Goal: Find specific page/section: Find specific page/section

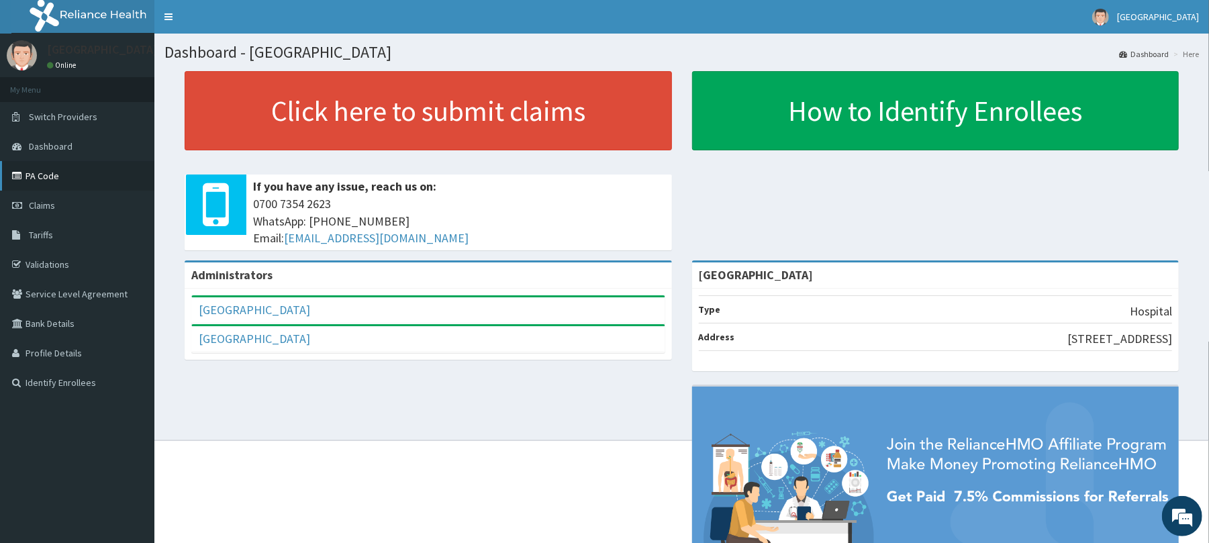
click at [54, 170] on link "PA Code" at bounding box center [77, 176] width 154 height 30
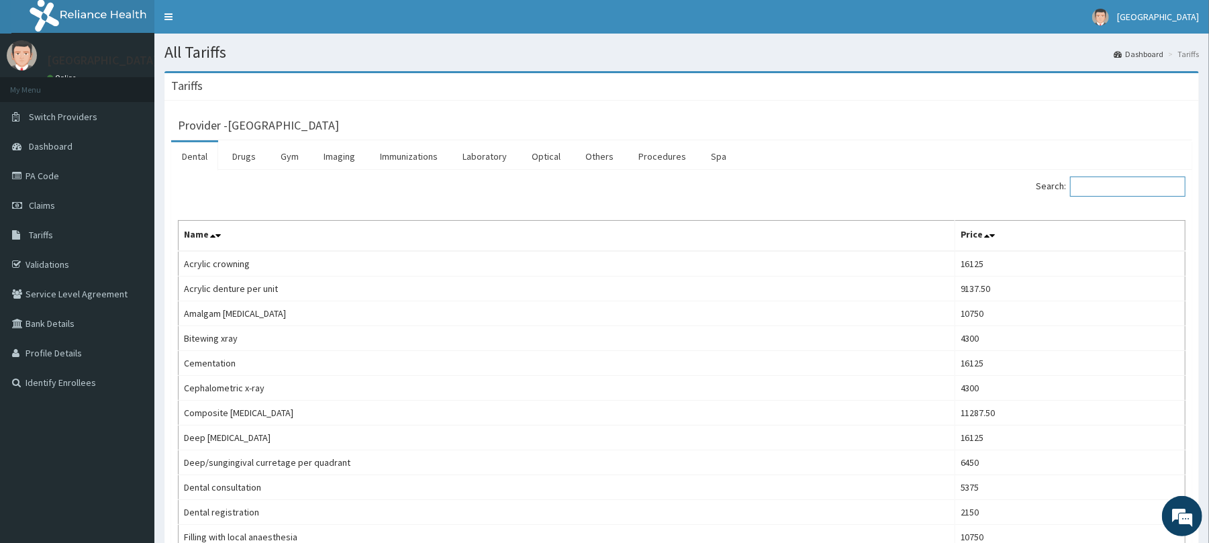
click at [1106, 189] on input "Search:" at bounding box center [1127, 186] width 115 height 20
drag, startPoint x: 1174, startPoint y: 187, endPoint x: 1161, endPoint y: 183, distance: 13.2
click at [1174, 186] on input "Search:" at bounding box center [1127, 186] width 115 height 20
click at [248, 161] on link "Drugs" at bounding box center [243, 156] width 45 height 28
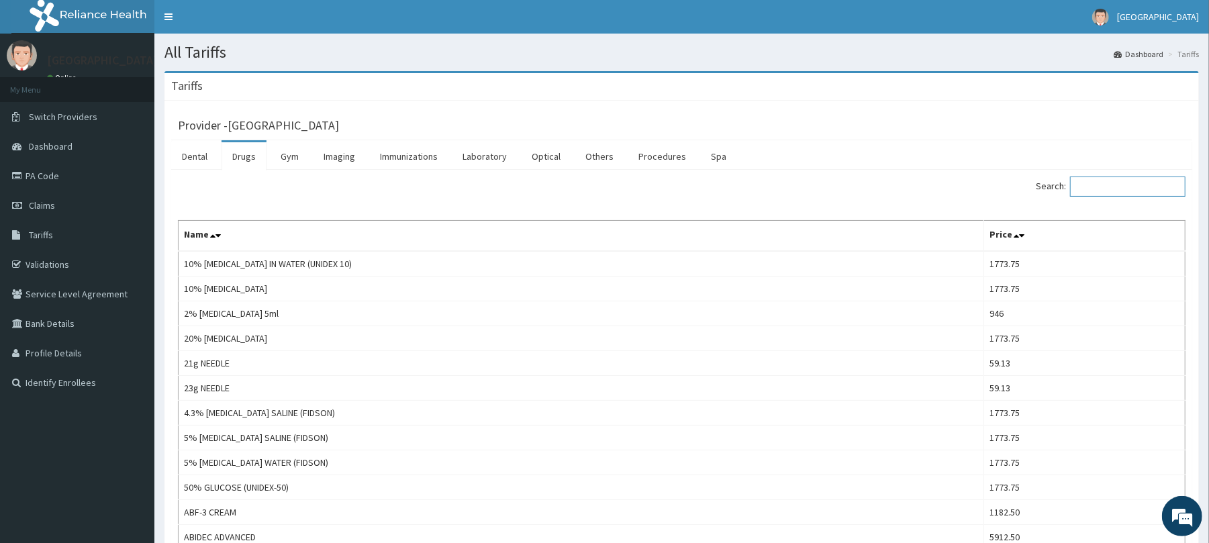
click at [1149, 185] on input "Search:" at bounding box center [1127, 186] width 115 height 20
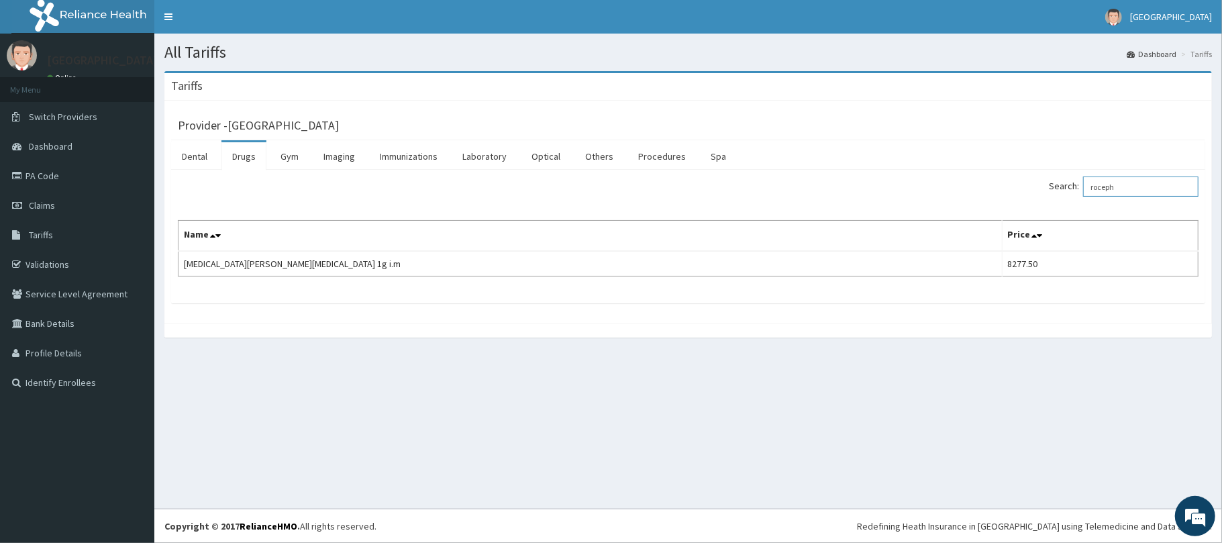
type input "roceph"
